Goal: Navigation & Orientation: Find specific page/section

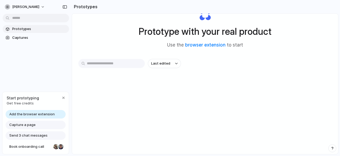
scroll to position [28, 0]
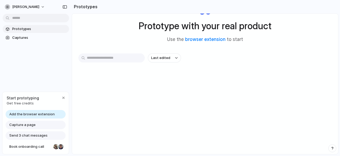
click at [111, 59] on input "text" at bounding box center [111, 57] width 66 height 9
click at [27, 29] on span "Prototypes" at bounding box center [39, 28] width 55 height 5
click at [104, 58] on input "text" at bounding box center [111, 57] width 66 height 9
click at [177, 57] on div "button" at bounding box center [176, 58] width 3 height 2
click at [202, 41] on link "browser extension" at bounding box center [205, 39] width 40 height 5
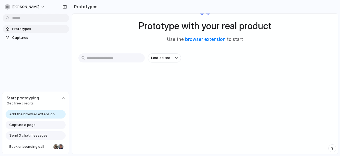
click at [98, 58] on input "text" at bounding box center [111, 57] width 66 height 9
click at [108, 57] on input "text" at bounding box center [111, 57] width 66 height 9
click at [19, 37] on span "Captures" at bounding box center [39, 37] width 55 height 5
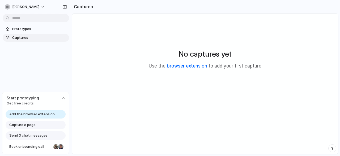
click at [190, 66] on link "browser extension" at bounding box center [187, 65] width 40 height 5
click at [14, 135] on span "Send 3 chat messages" at bounding box center [28, 135] width 38 height 5
click at [17, 135] on span "Send 3 chat messages" at bounding box center [28, 135] width 38 height 5
click at [27, 136] on span "Send 3 chat messages" at bounding box center [28, 135] width 38 height 5
click at [28, 125] on span "Capture a page" at bounding box center [22, 124] width 26 height 5
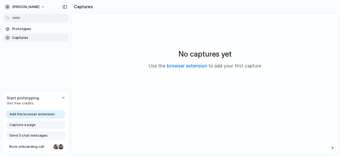
click at [16, 113] on span "Add the browser extension" at bounding box center [31, 114] width 45 height 5
click at [40, 36] on span "Captures" at bounding box center [39, 37] width 55 height 5
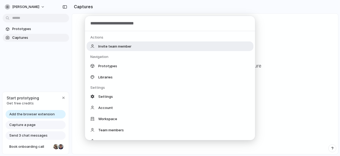
click at [39, 17] on body "[PERSON_NAME] Prototypes Captures Start prototyping Get free credits Add the br…" at bounding box center [170, 78] width 340 height 156
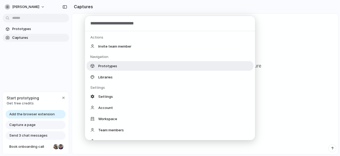
click at [102, 65] on span "Prototypes" at bounding box center [107, 65] width 19 height 5
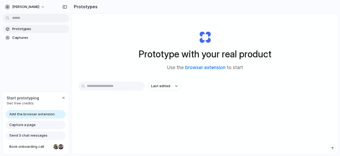
click at [100, 86] on input "text" at bounding box center [111, 86] width 66 height 9
paste input "**********"
type input "**********"
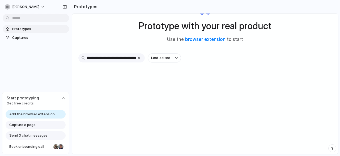
scroll to position [0, 0]
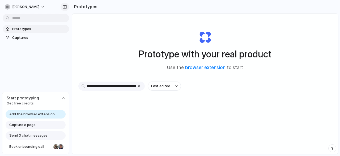
click at [65, 6] on div "button" at bounding box center [64, 7] width 5 height 4
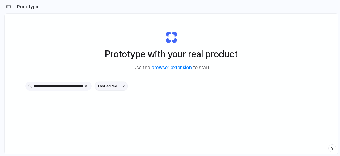
scroll to position [0, 9086]
click at [122, 85] on button "Last edited" at bounding box center [111, 86] width 33 height 9
click at [86, 87] on button "button" at bounding box center [86, 86] width 6 height 6
